Goal: Navigation & Orientation: Find specific page/section

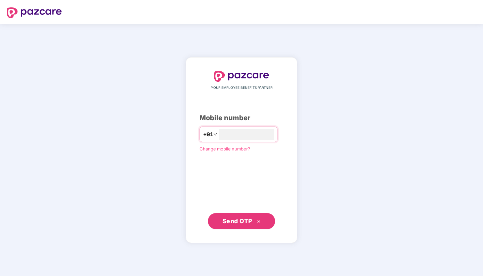
type input "**********"
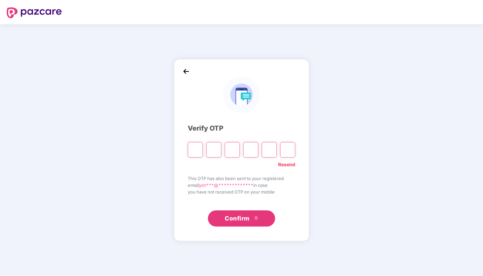
type input "*"
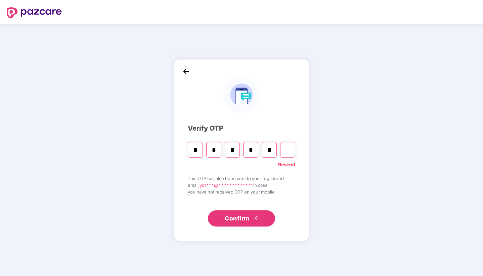
type input "*"
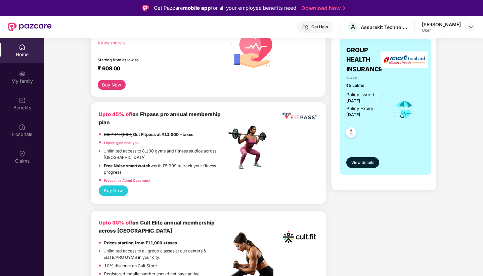
scroll to position [113, 0]
click at [365, 160] on span "View details" at bounding box center [363, 163] width 23 height 6
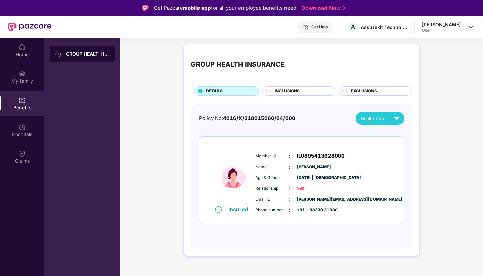
scroll to position [0, 0]
click at [22, 53] on div "Home" at bounding box center [22, 54] width 44 height 7
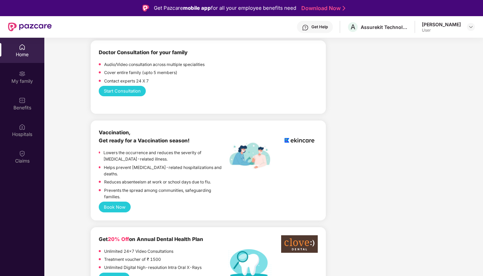
scroll to position [386, 0]
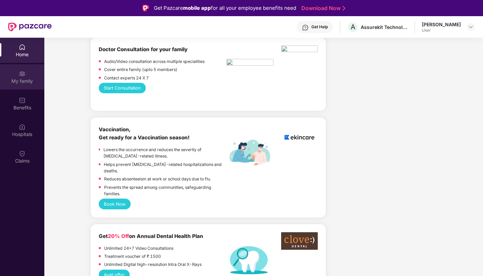
click at [21, 80] on div "My family" at bounding box center [22, 81] width 44 height 7
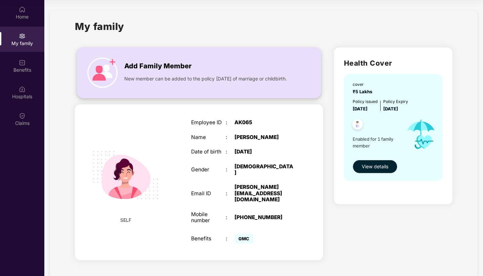
scroll to position [38, 0]
click at [15, 117] on div "Claims" at bounding box center [22, 118] width 44 height 25
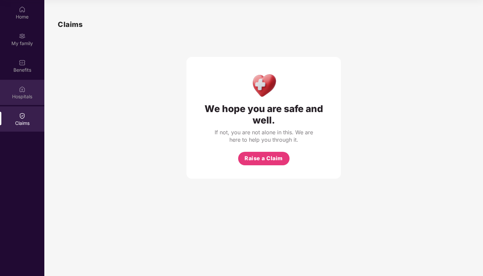
click at [29, 88] on div "Hospitals" at bounding box center [22, 92] width 44 height 25
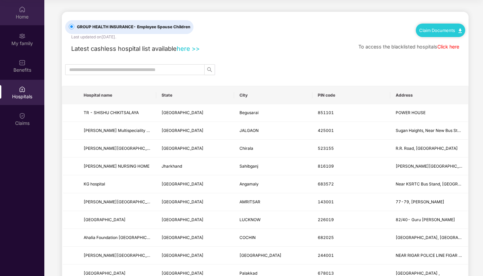
click at [19, 17] on div "Home" at bounding box center [22, 16] width 44 height 7
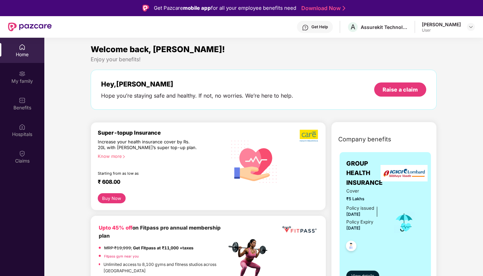
scroll to position [0, 0]
click at [454, 30] on div "User" at bounding box center [441, 30] width 39 height 5
